Goal: Navigation & Orientation: Find specific page/section

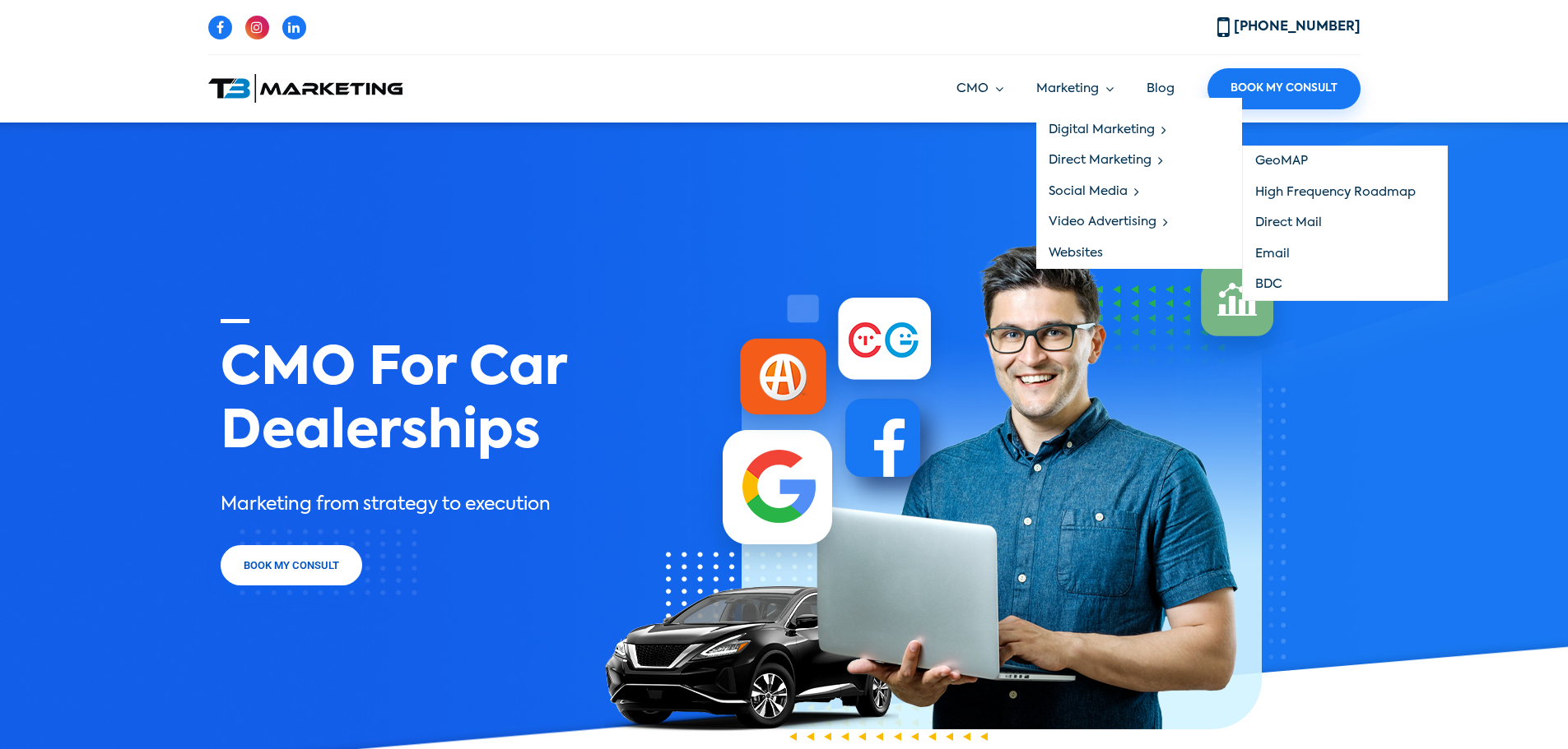
click at [1271, 223] on link "Direct Mail" at bounding box center [1344, 223] width 204 height 31
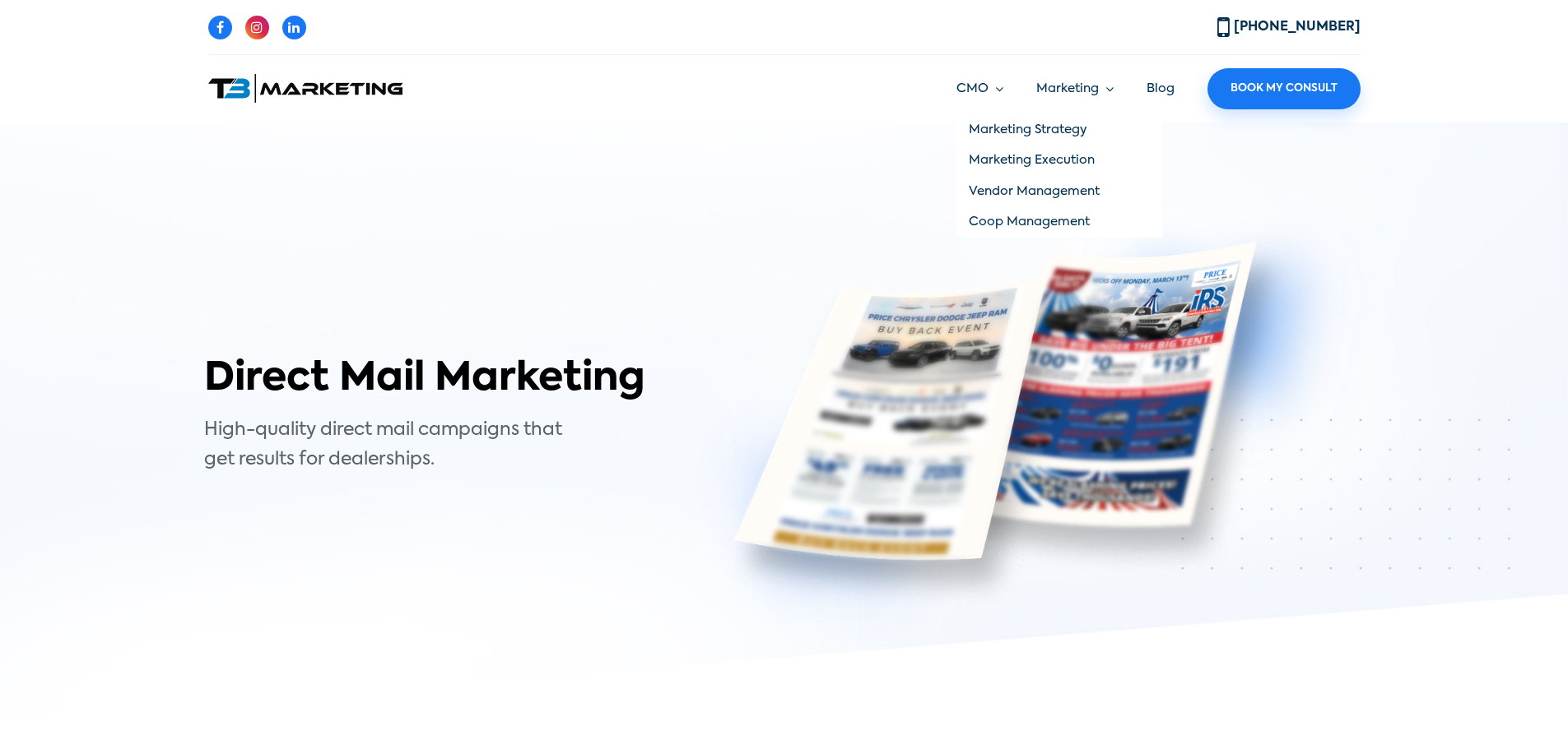
click at [998, 187] on link "Vendor Management" at bounding box center [1060, 192] width 206 height 31
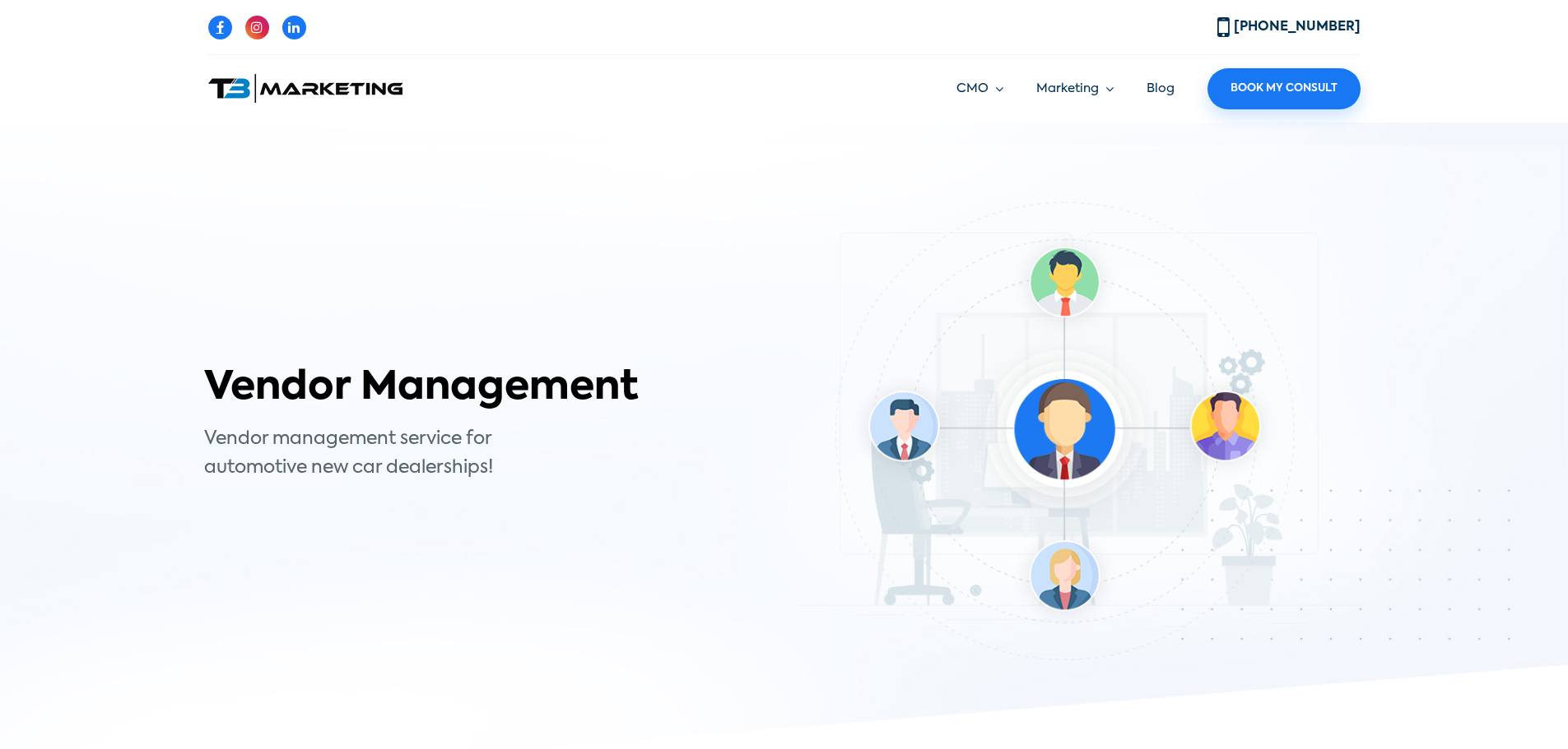
click at [211, 25] on link at bounding box center [219, 27] width 24 height 24
click at [220, 25] on icon at bounding box center [220, 27] width 7 height 13
